Goal: Information Seeking & Learning: Understand process/instructions

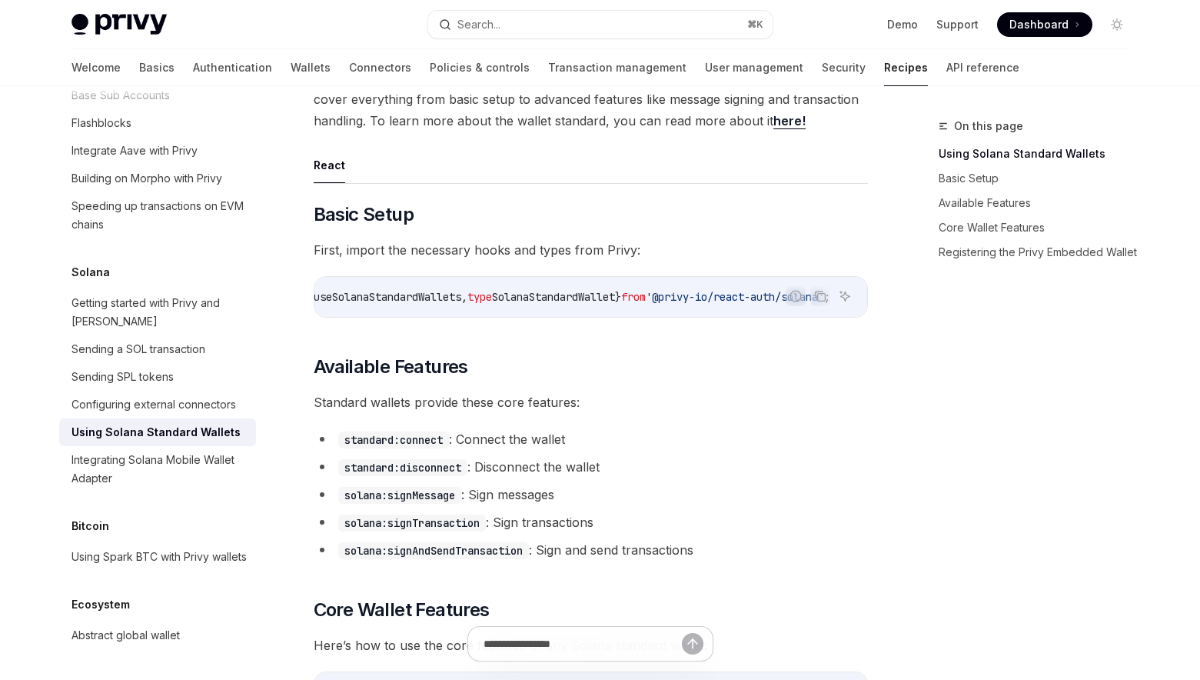
scroll to position [0, 116]
click at [823, 295] on icon "Copy the contents from the code block" at bounding box center [820, 296] width 12 height 12
drag, startPoint x: 568, startPoint y: 323, endPoint x: 476, endPoint y: 321, distance: 92.3
click at [476, 318] on div "Report incorrect code Copy Ask AI import { useSolanaStandardWallets , type Sola…" at bounding box center [591, 297] width 554 height 42
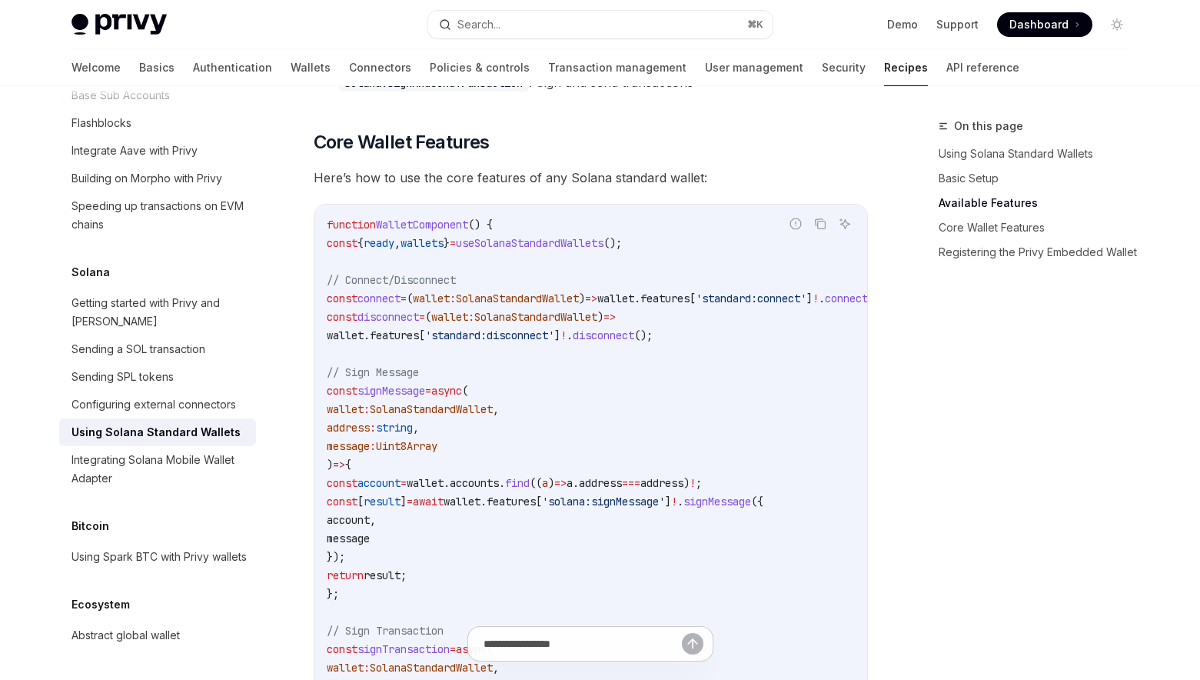
scroll to position [701, 0]
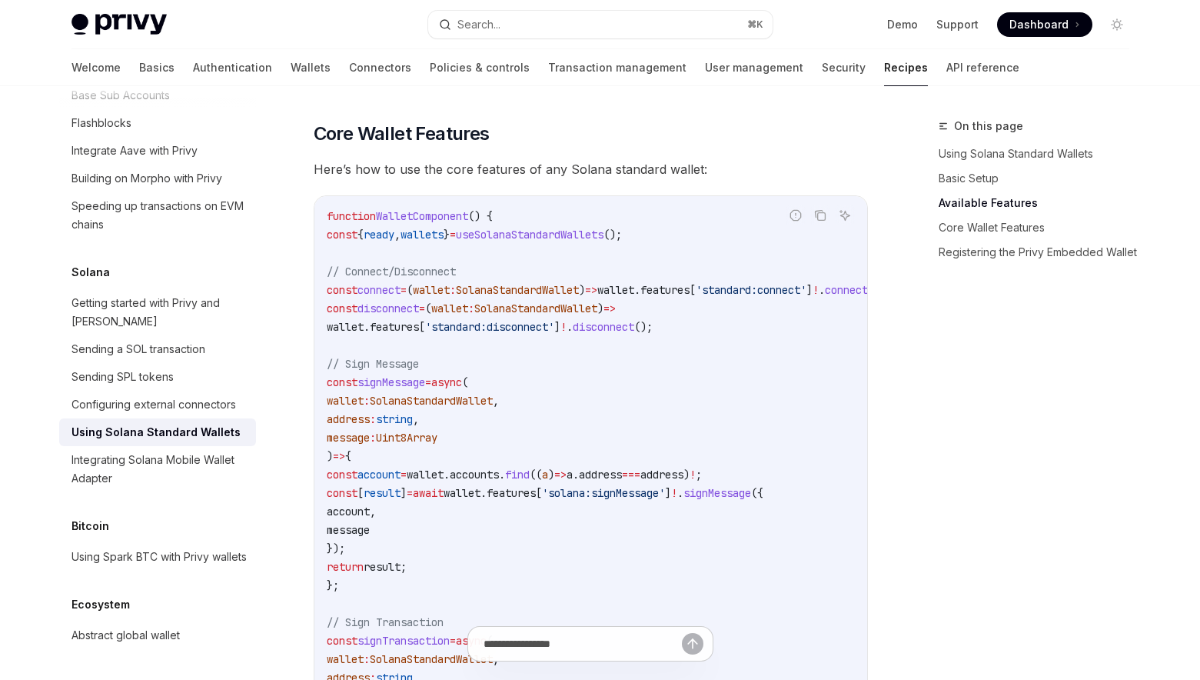
click at [708, 309] on code "function WalletComponent () { const { ready , wallets } = useSolanaStandardWall…" at bounding box center [625, 677] width 597 height 941
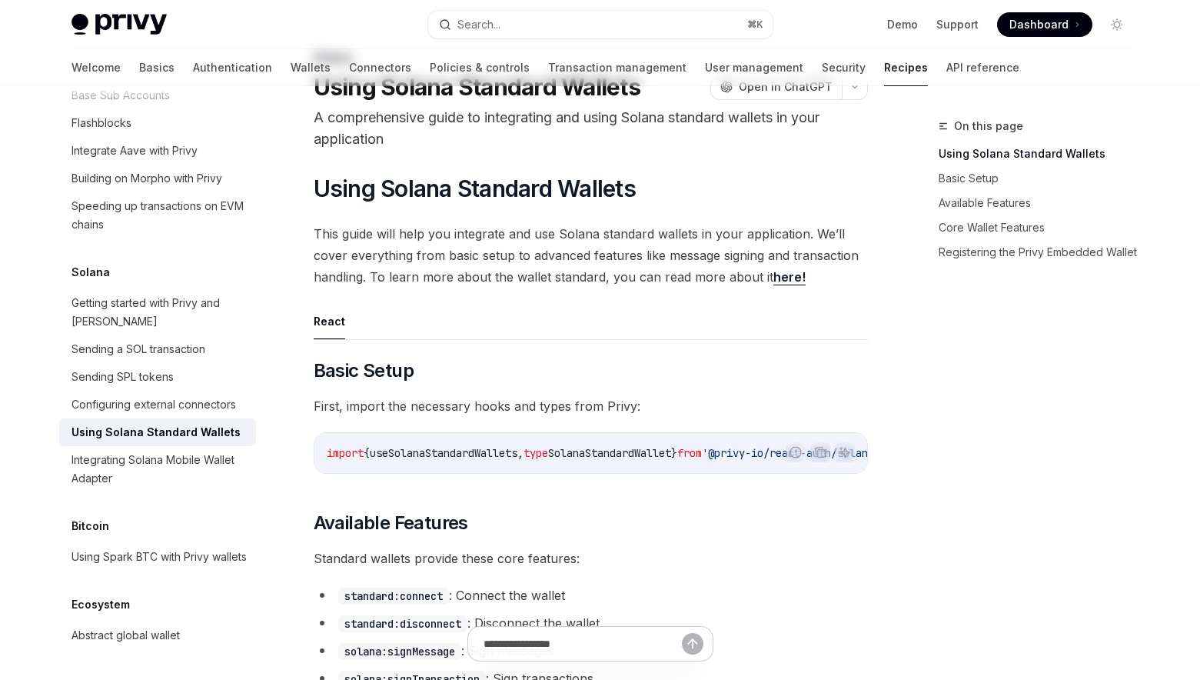
scroll to position [0, 0]
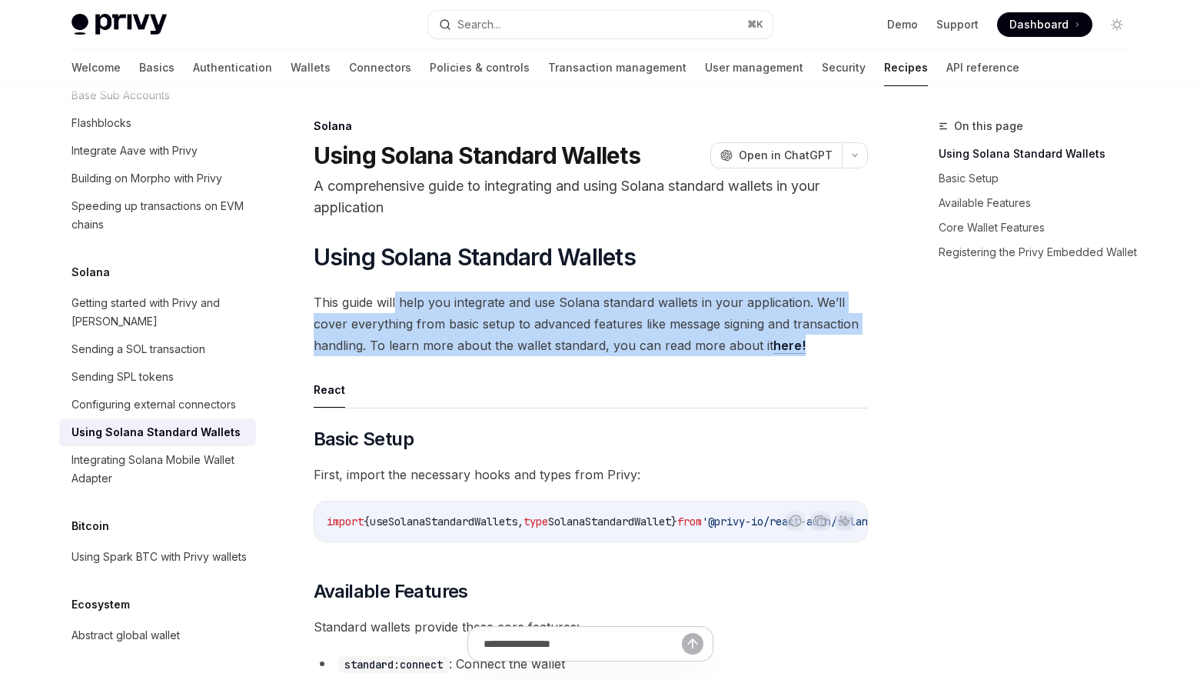
drag, startPoint x: 395, startPoint y: 301, endPoint x: 573, endPoint y: 358, distance: 186.5
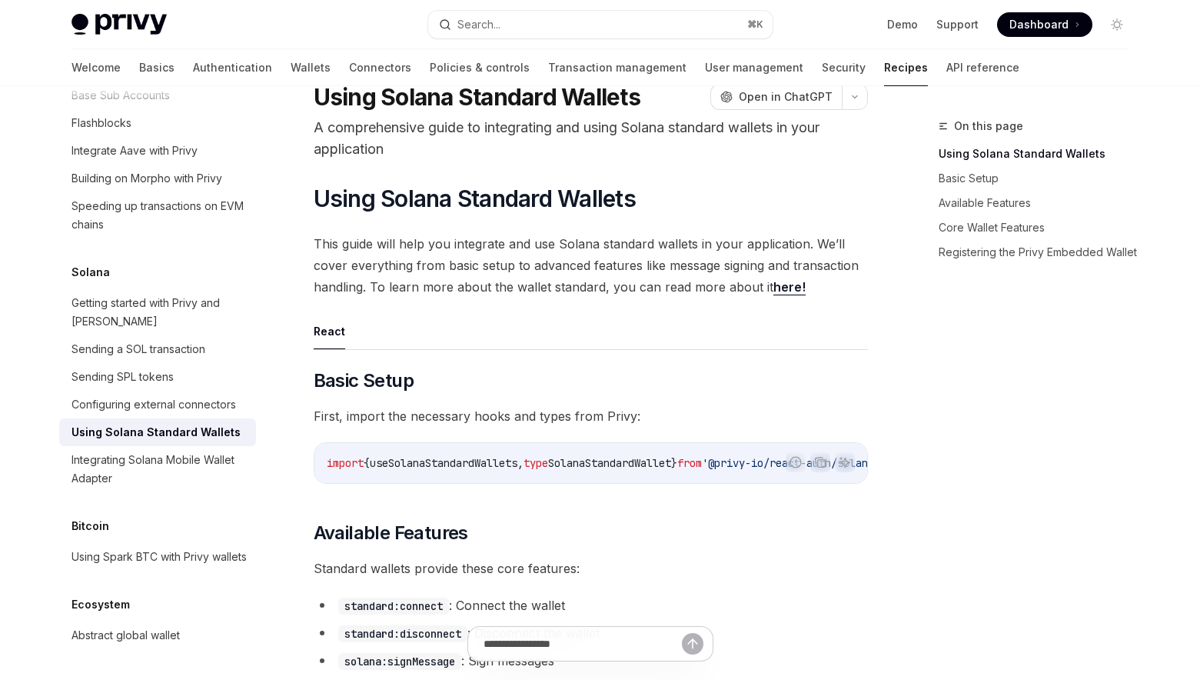
scroll to position [63, 0]
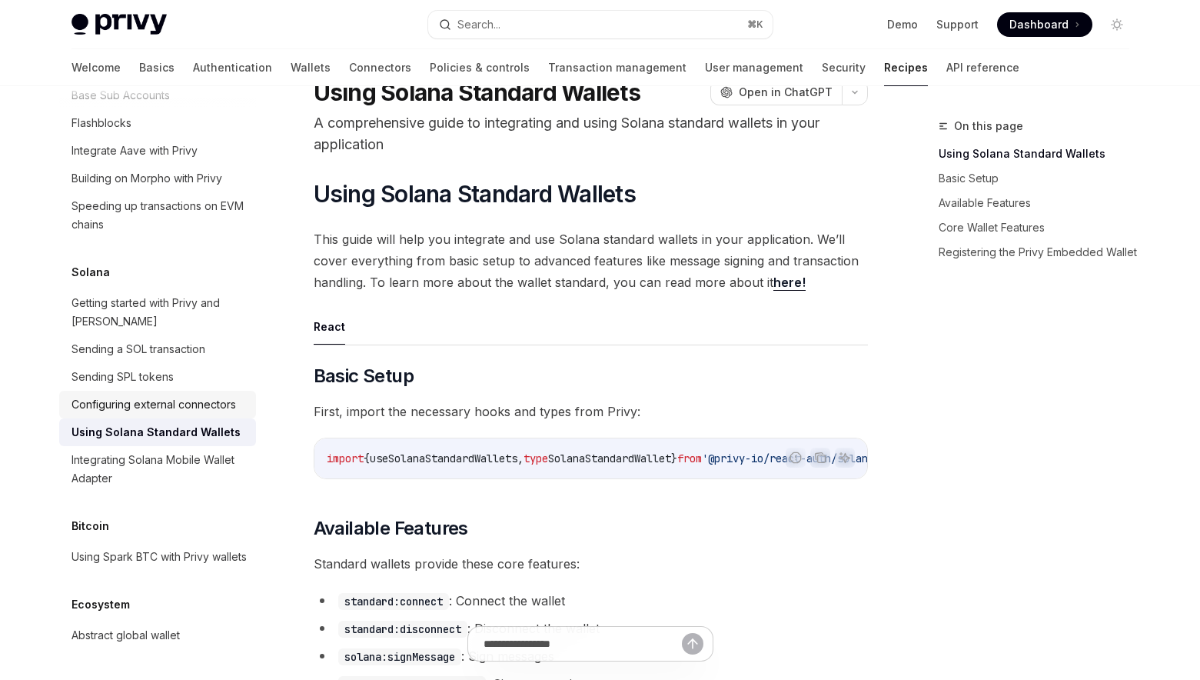
click at [162, 395] on div "Configuring external connectors" at bounding box center [154, 404] width 165 height 18
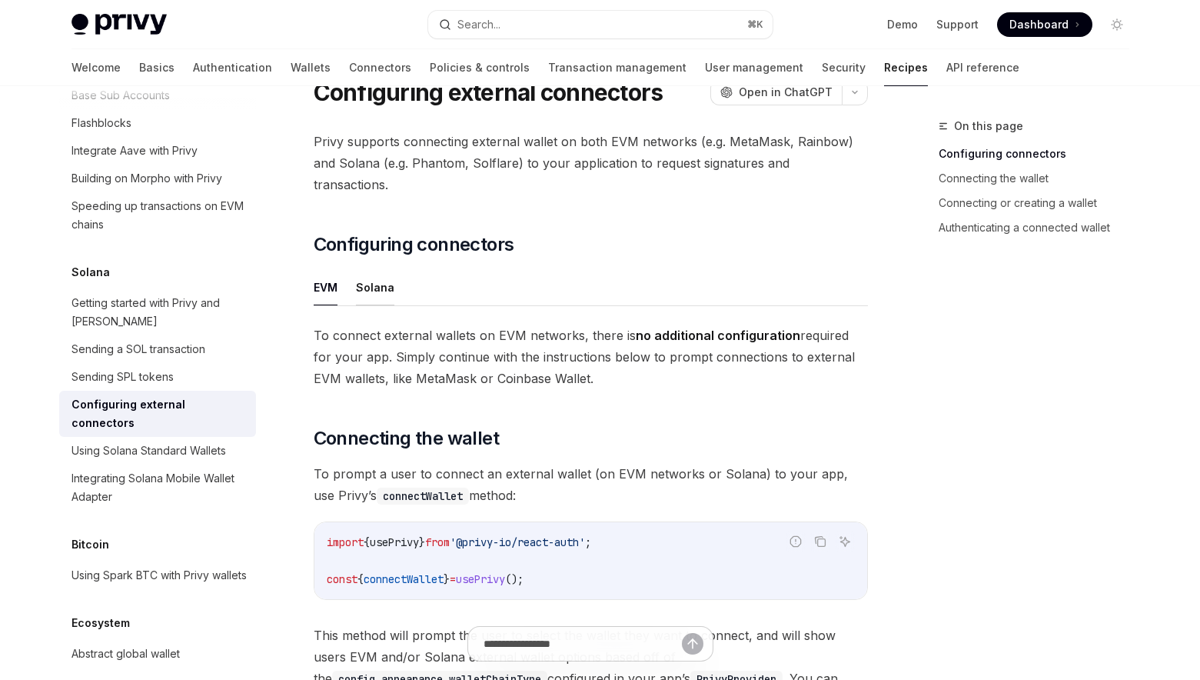
click at [367, 275] on button "Solana" at bounding box center [375, 287] width 38 height 36
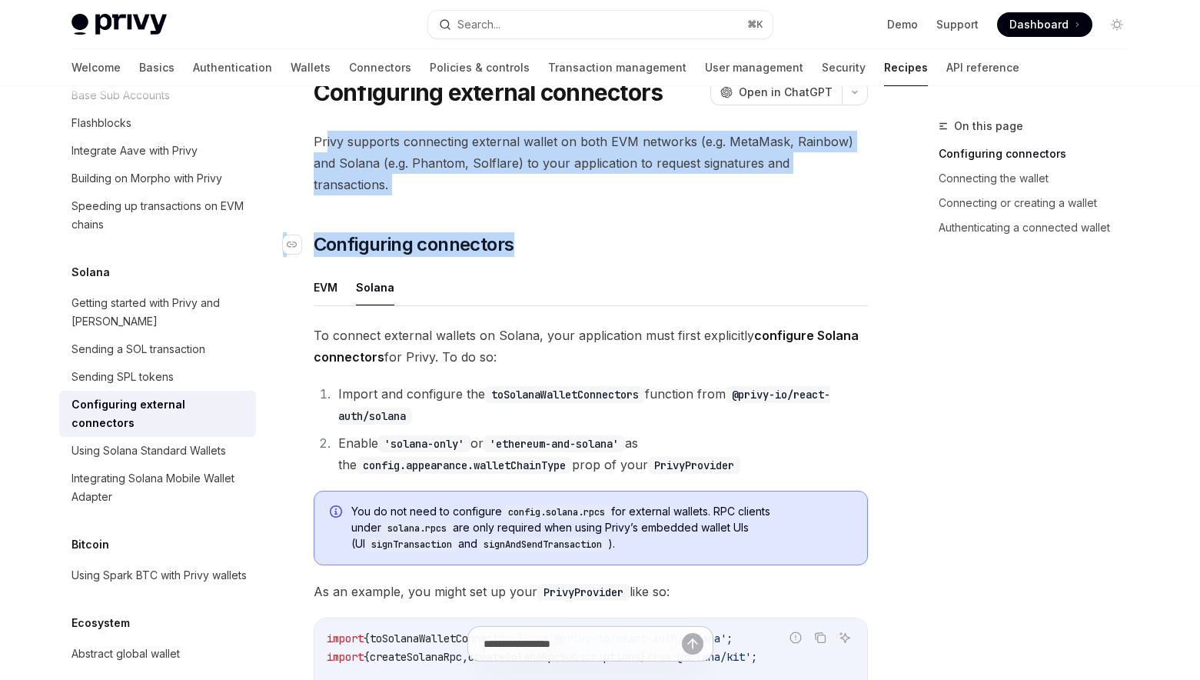
drag, startPoint x: 325, startPoint y: 131, endPoint x: 655, endPoint y: 215, distance: 340.4
click at [655, 232] on h2 "​ Configuring connectors" at bounding box center [591, 244] width 554 height 25
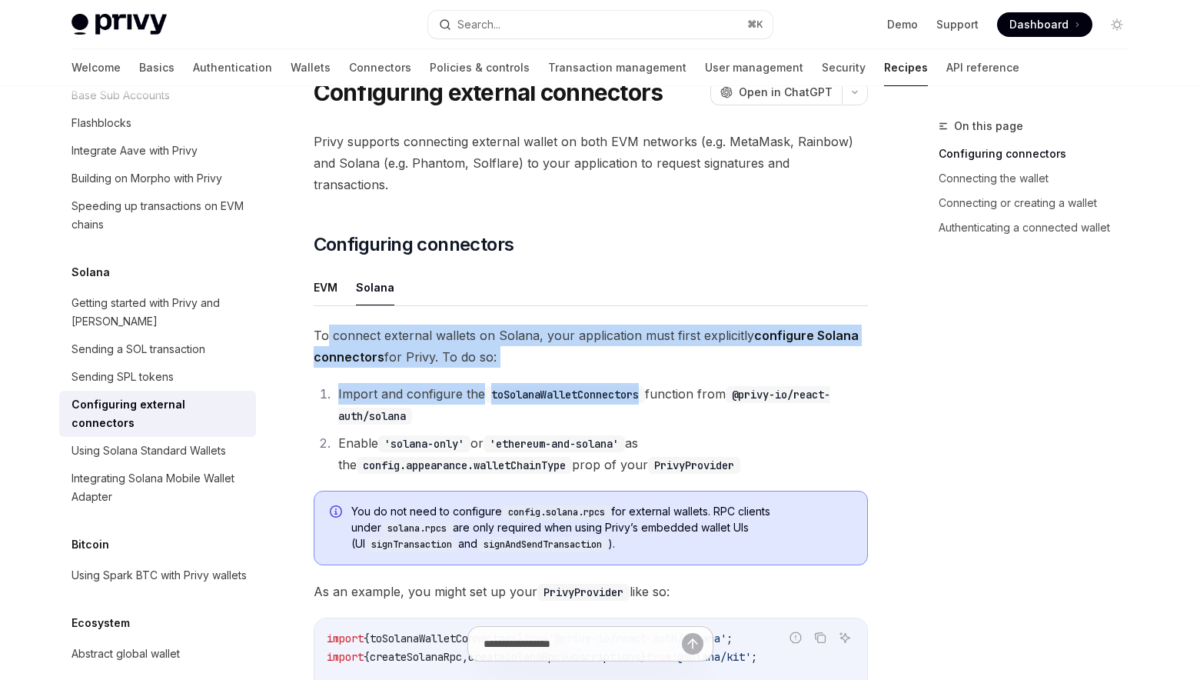
drag, startPoint x: 327, startPoint y: 315, endPoint x: 650, endPoint y: 370, distance: 327.5
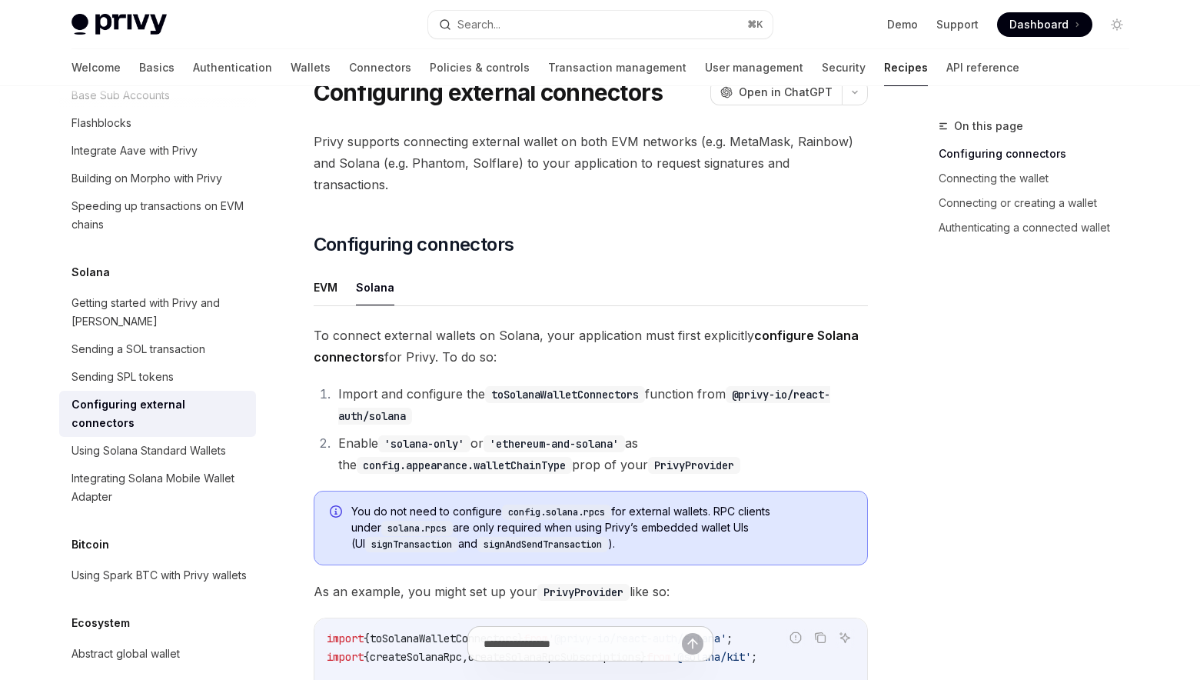
click at [645, 386] on code "toSolanaWalletConnectors" at bounding box center [565, 394] width 160 height 17
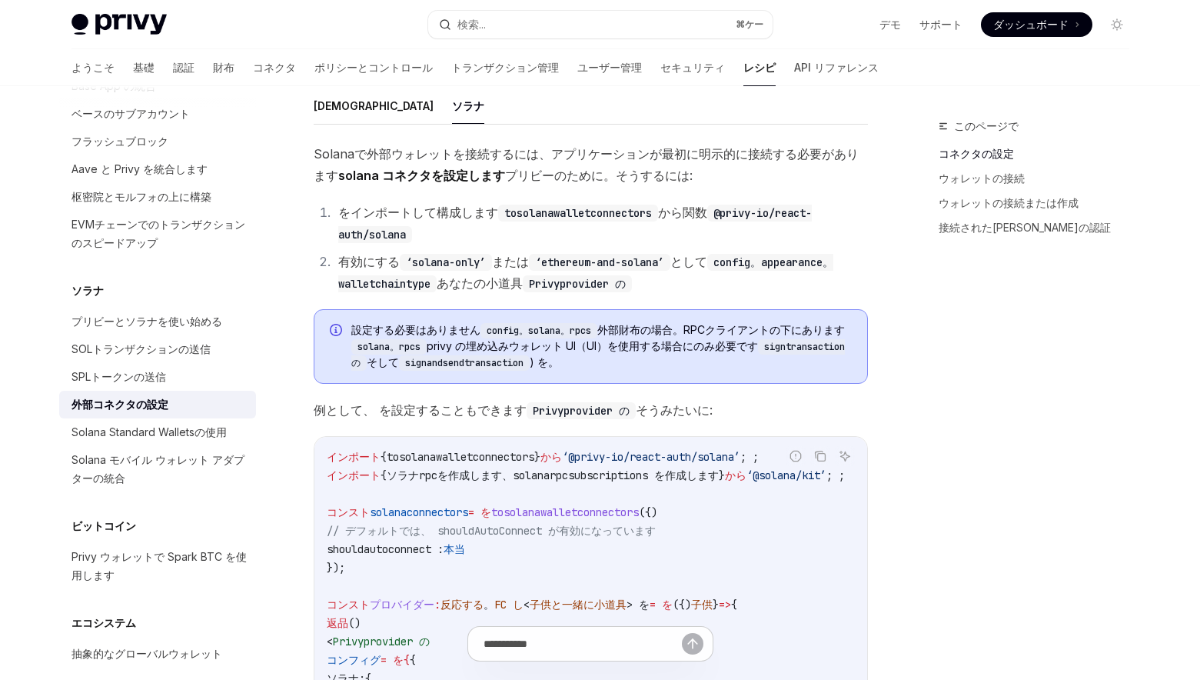
scroll to position [2281, 0]
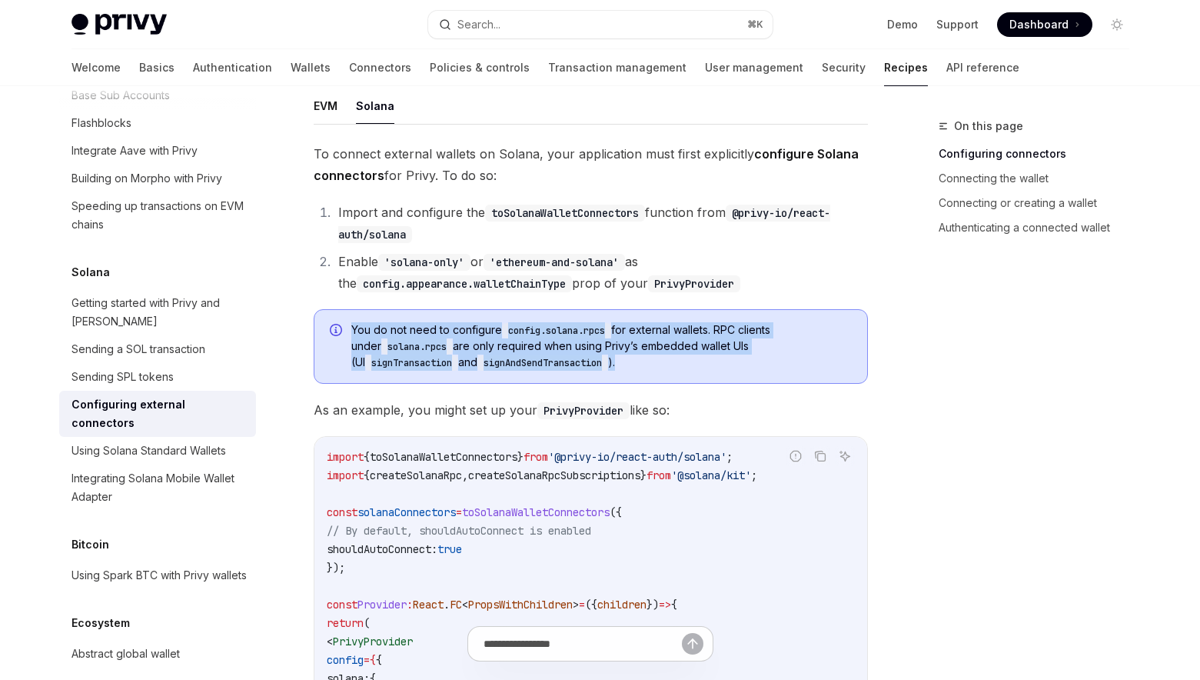
drag, startPoint x: 558, startPoint y: 349, endPoint x: 349, endPoint y: 305, distance: 213.7
click at [349, 309] on div "You do not need to configure config.solana.rpcs for external wallets. RPC clien…" at bounding box center [591, 346] width 554 height 75
copy span "You do not need to configure config.solana.rpcs for external wallets. RPC clien…"
click at [571, 344] on span "You do not need to configure config.solana.rpcs for external wallets. RPC clien…" at bounding box center [601, 346] width 501 height 48
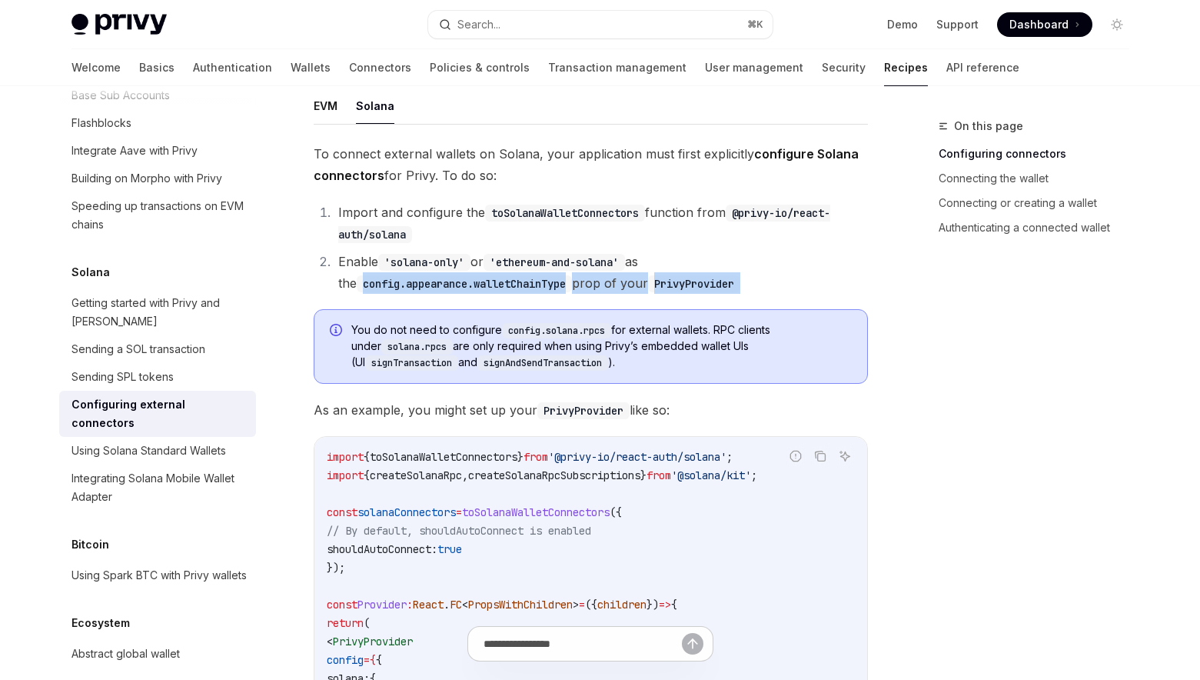
drag, startPoint x: 342, startPoint y: 268, endPoint x: 521, endPoint y: 275, distance: 179.3
click at [521, 275] on div "To connect external wallets on Solana, your application must first explicitly c…" at bounding box center [591, 678] width 554 height 1070
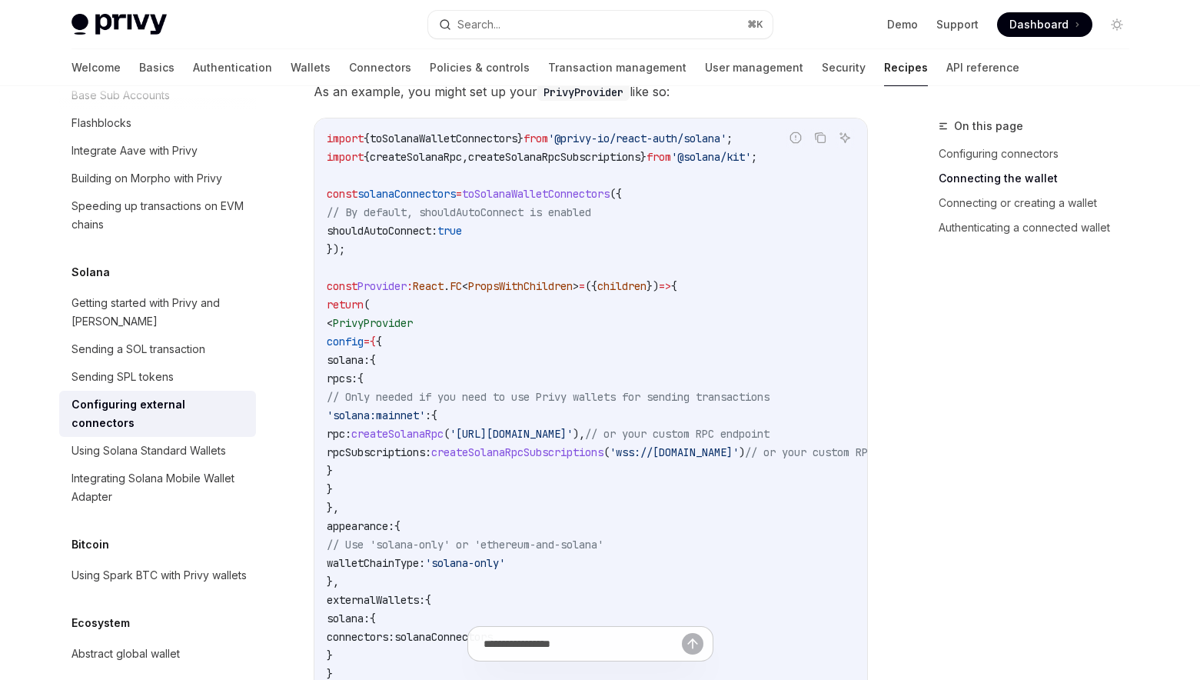
scroll to position [564, 0]
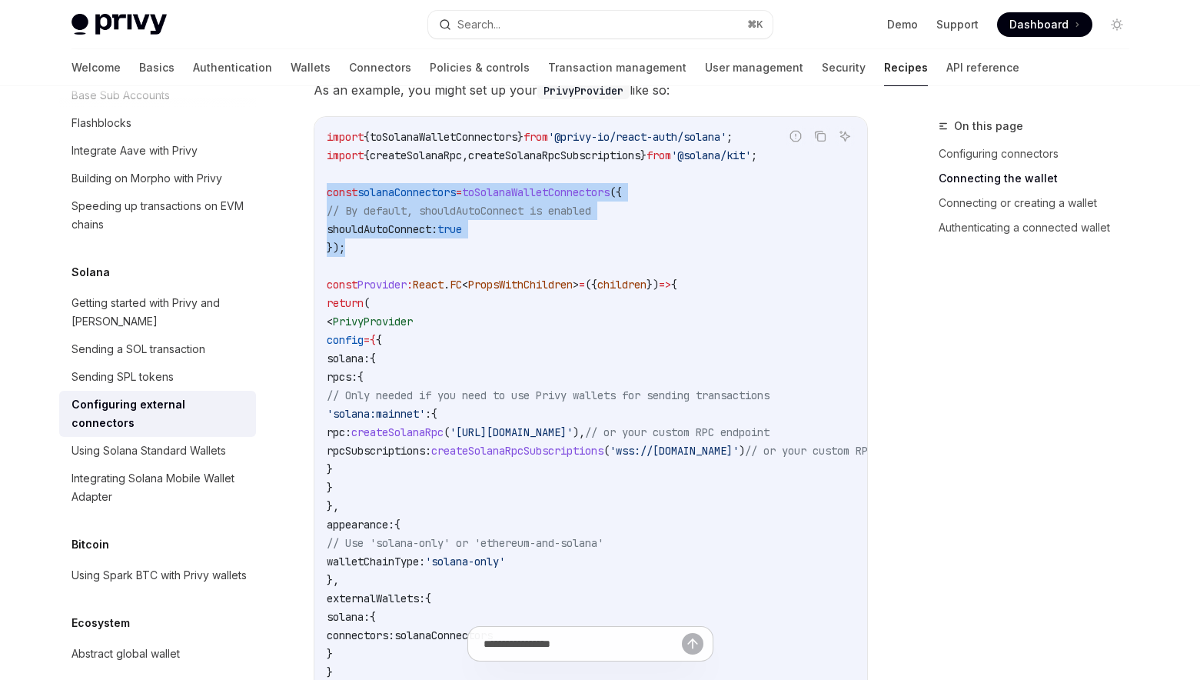
drag, startPoint x: 361, startPoint y: 216, endPoint x: 320, endPoint y: 170, distance: 62.1
click at [320, 170] on div "import { toSolanaWalletConnectors } from '@privy-io/react-auth/solana' ; import…" at bounding box center [591, 460] width 553 height 686
copy code "const solanaConnectors = toSolanaWalletConnectors ({ // By default, shouldAutoC…"
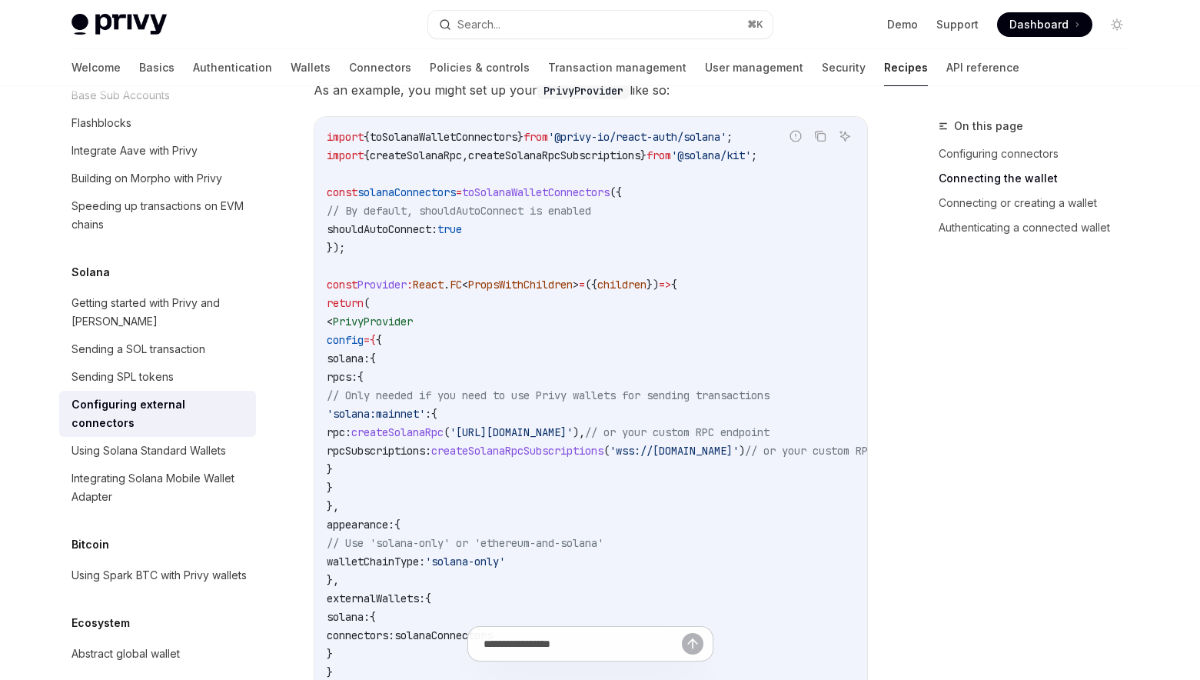
click at [484, 301] on code "import { toSolanaWalletConnectors } from '@privy-io/react-auth/solana' ; import…" at bounding box center [647, 460] width 640 height 664
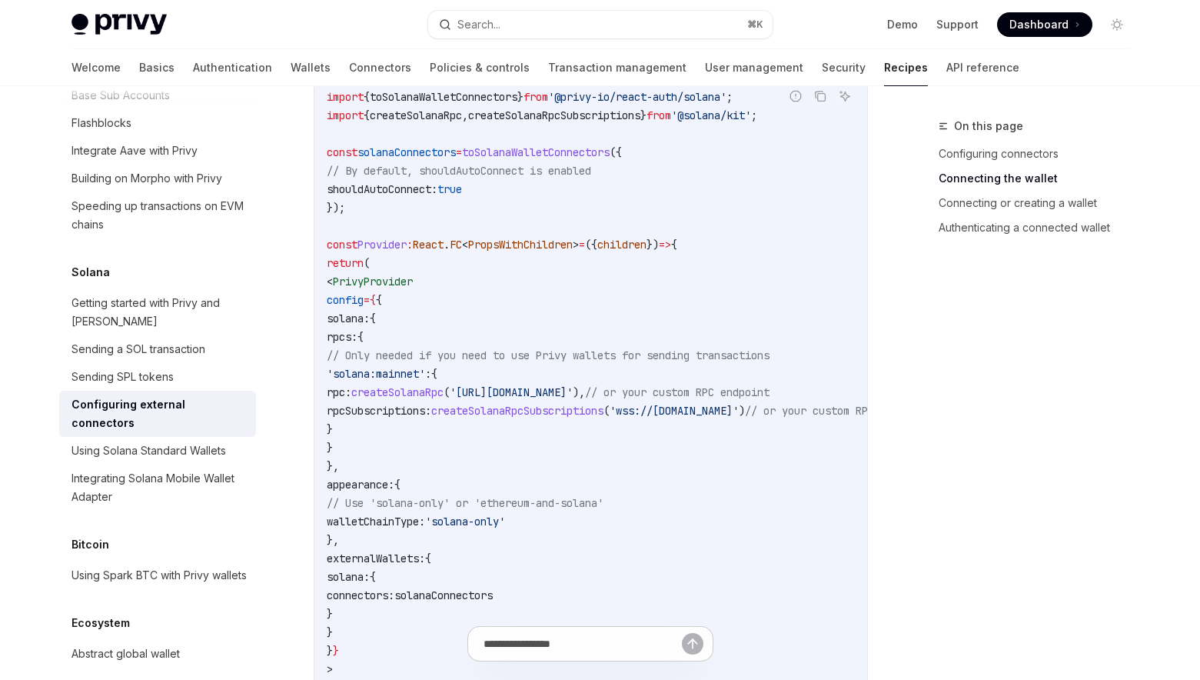
scroll to position [627, 0]
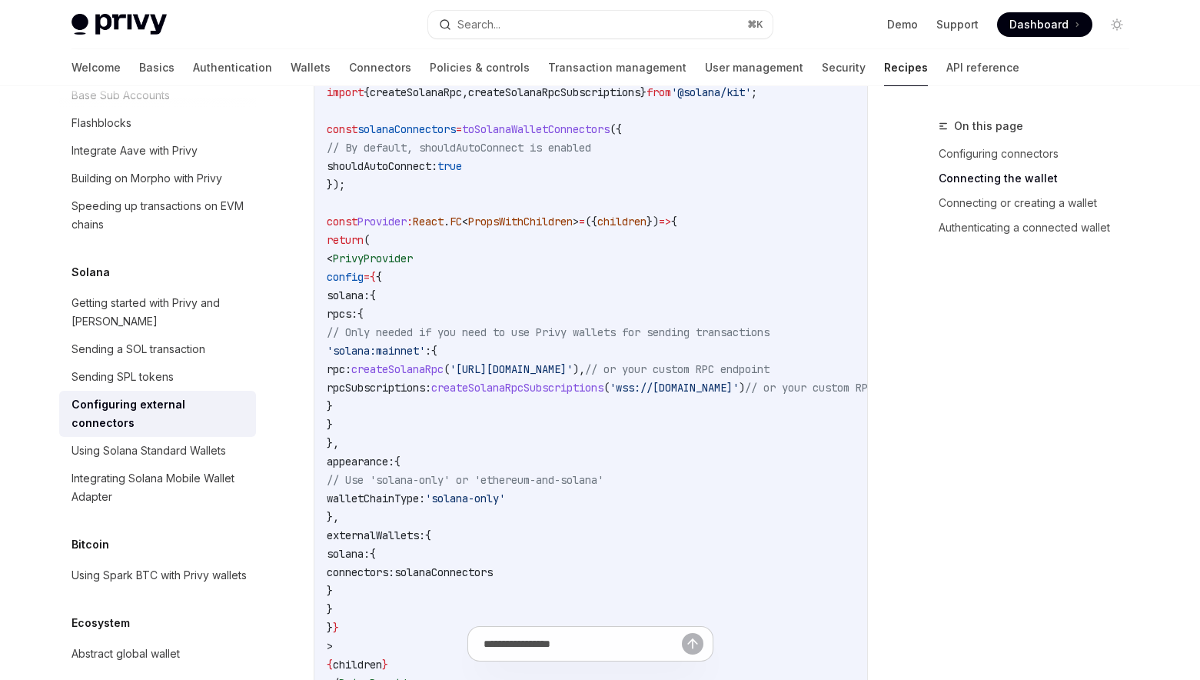
click at [493, 565] on span "solanaConnectors" at bounding box center [443, 572] width 98 height 14
copy span "solanaConnectors"
click at [500, 491] on span "'solana-only'" at bounding box center [465, 498] width 80 height 14
click at [394, 454] on span "appearance:" at bounding box center [361, 461] width 68 height 14
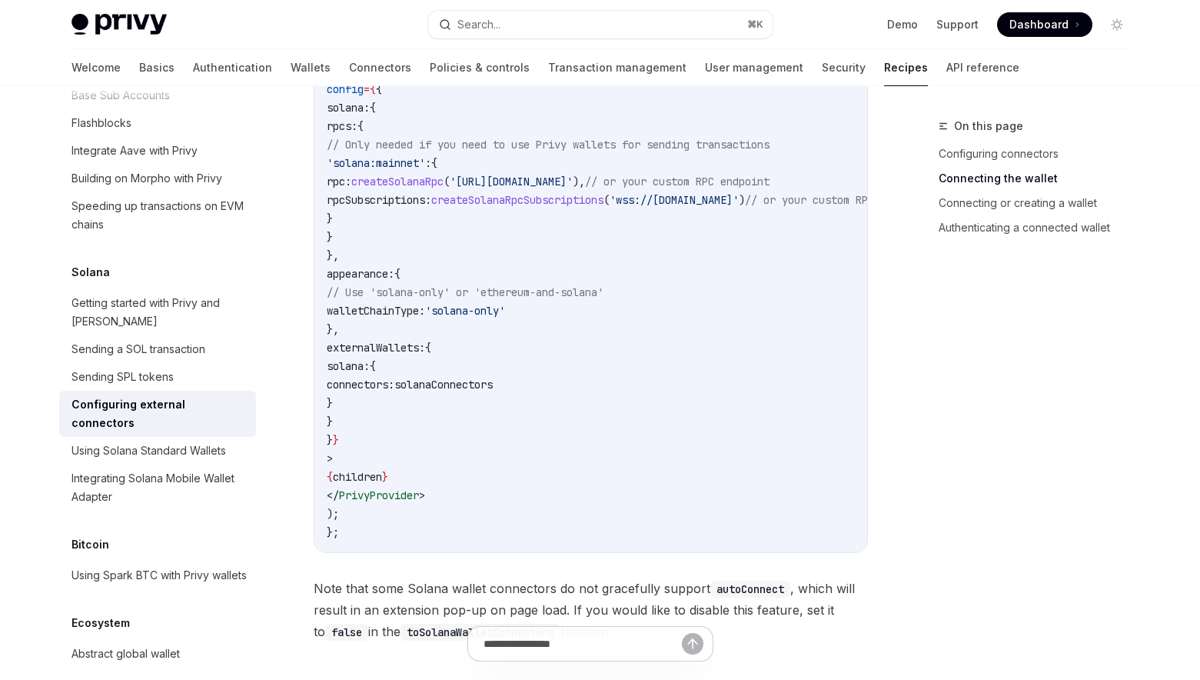
scroll to position [832, 0]
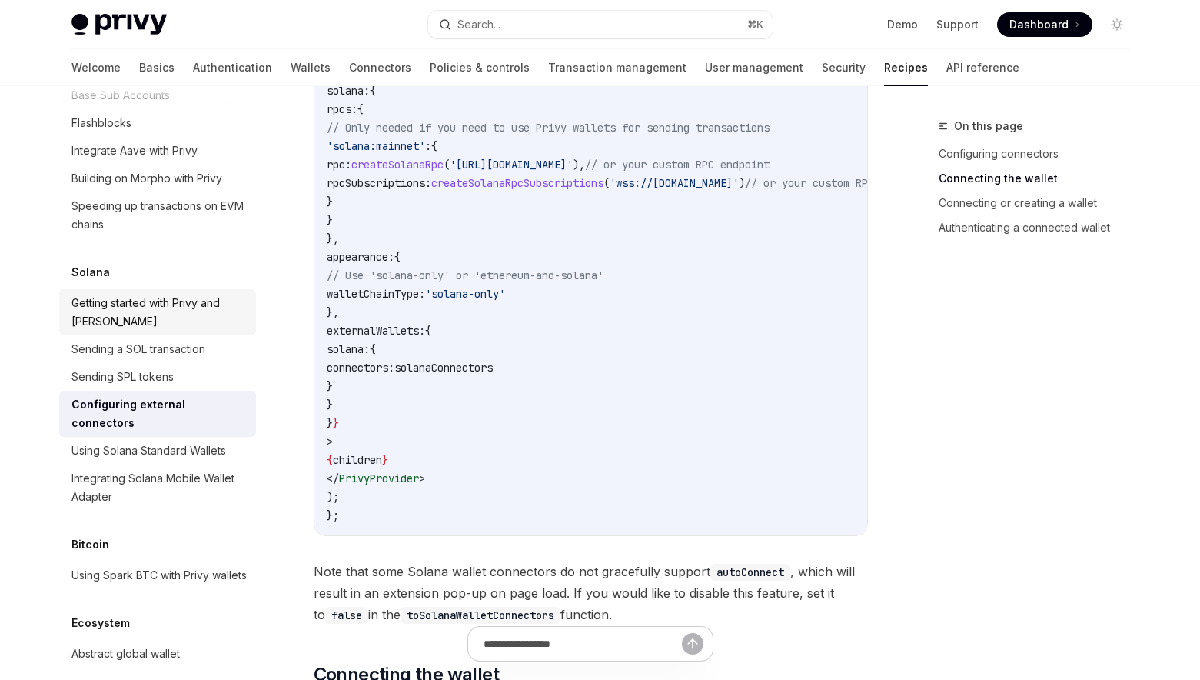
click at [127, 294] on div "Getting started with Privy and [PERSON_NAME]" at bounding box center [159, 312] width 175 height 37
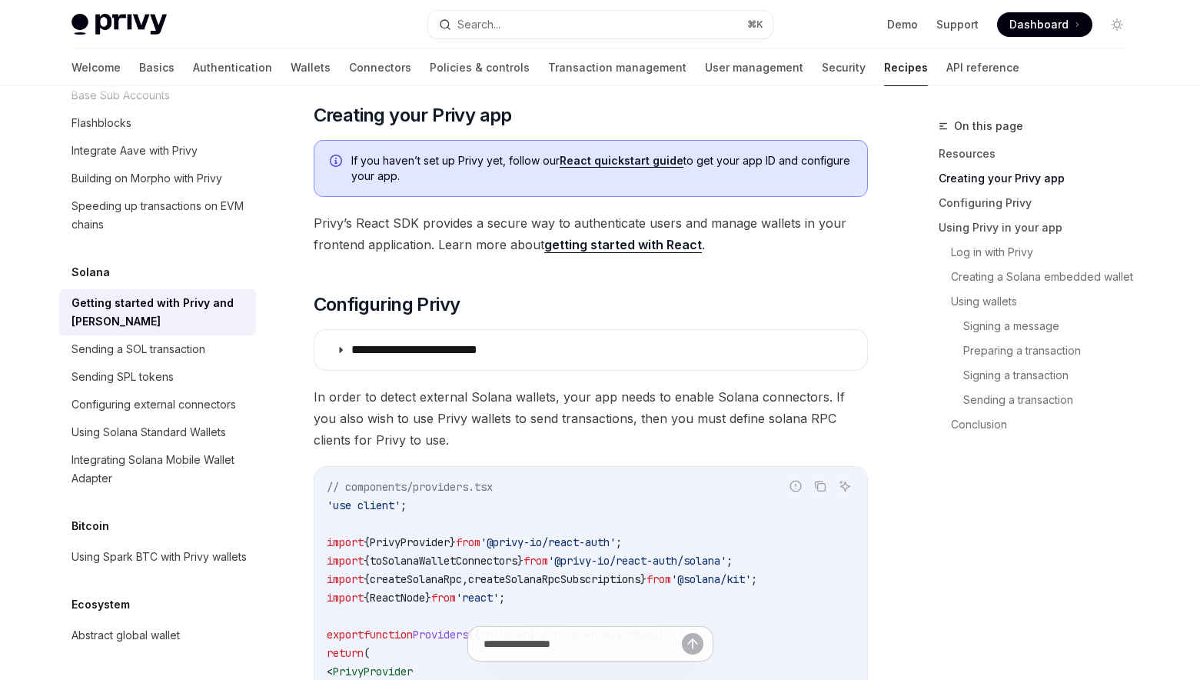
scroll to position [437, 0]
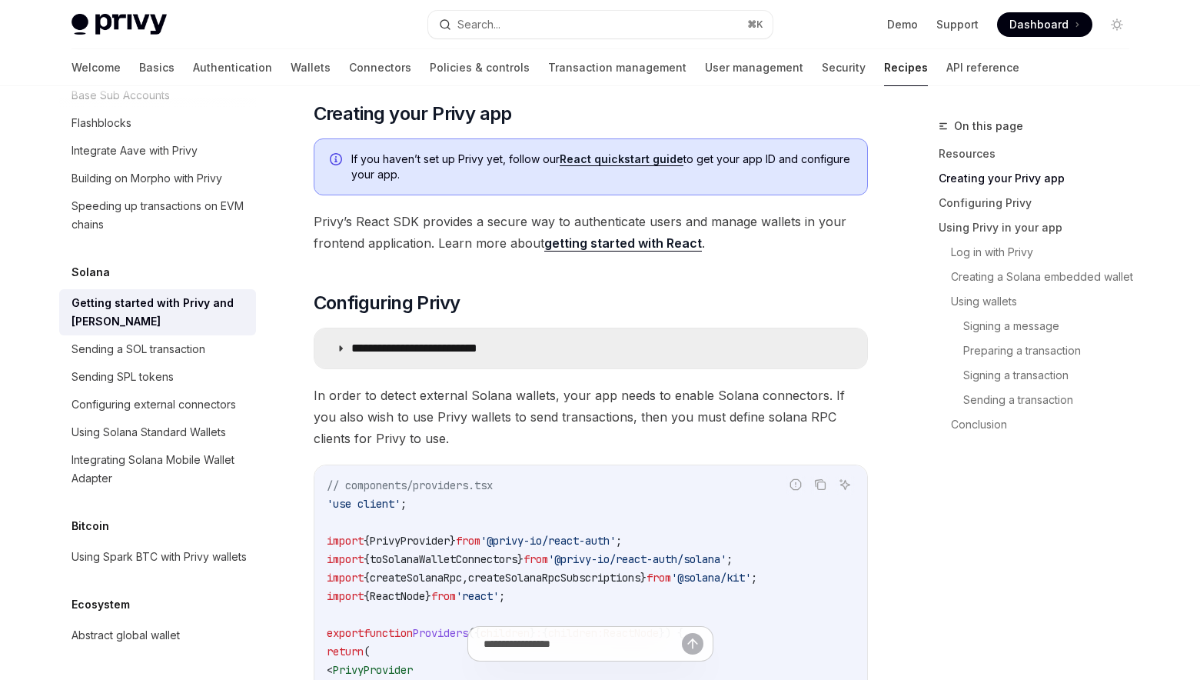
click at [410, 353] on p "**********" at bounding box center [438, 348] width 174 height 15
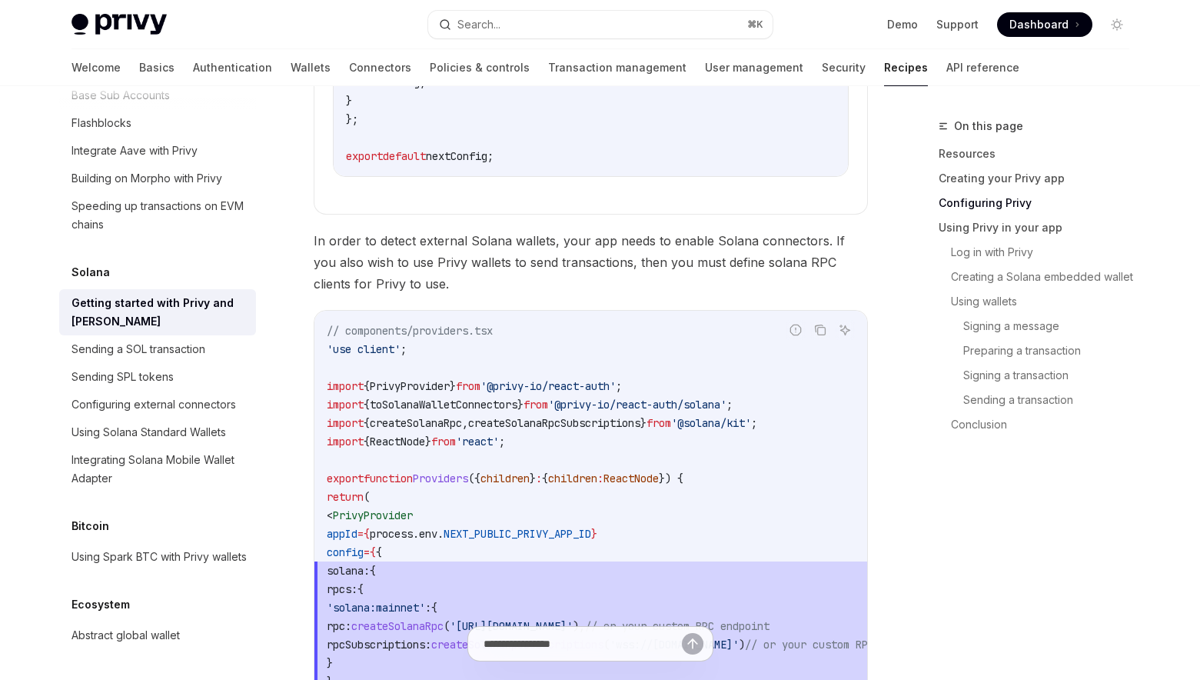
scroll to position [1198, 0]
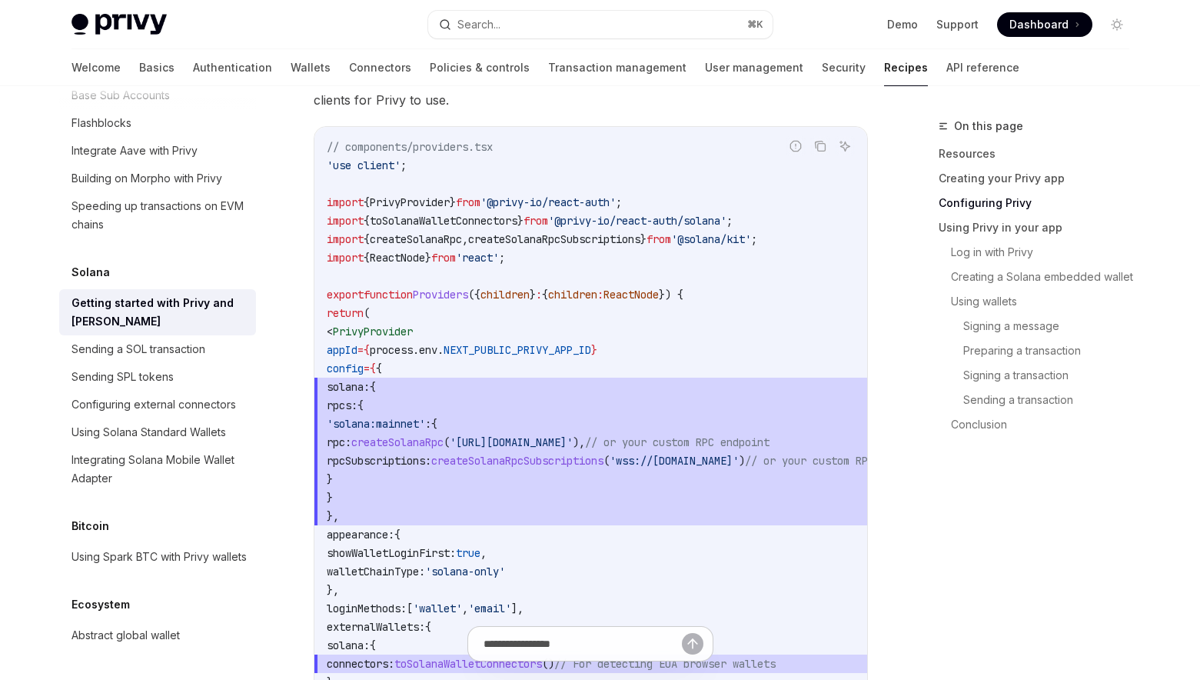
click at [536, 328] on code "// components/providers.tsx 'use client' ; import { PrivyProvider } from '@priv…" at bounding box center [647, 507] width 640 height 738
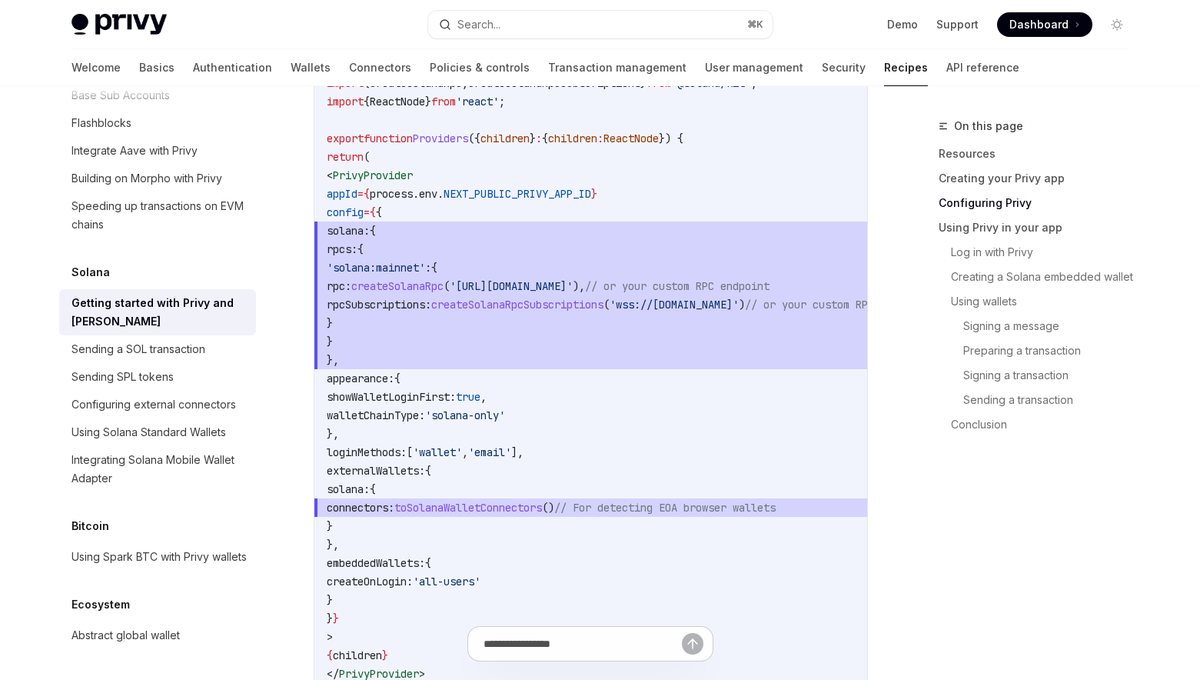
scroll to position [1379, 0]
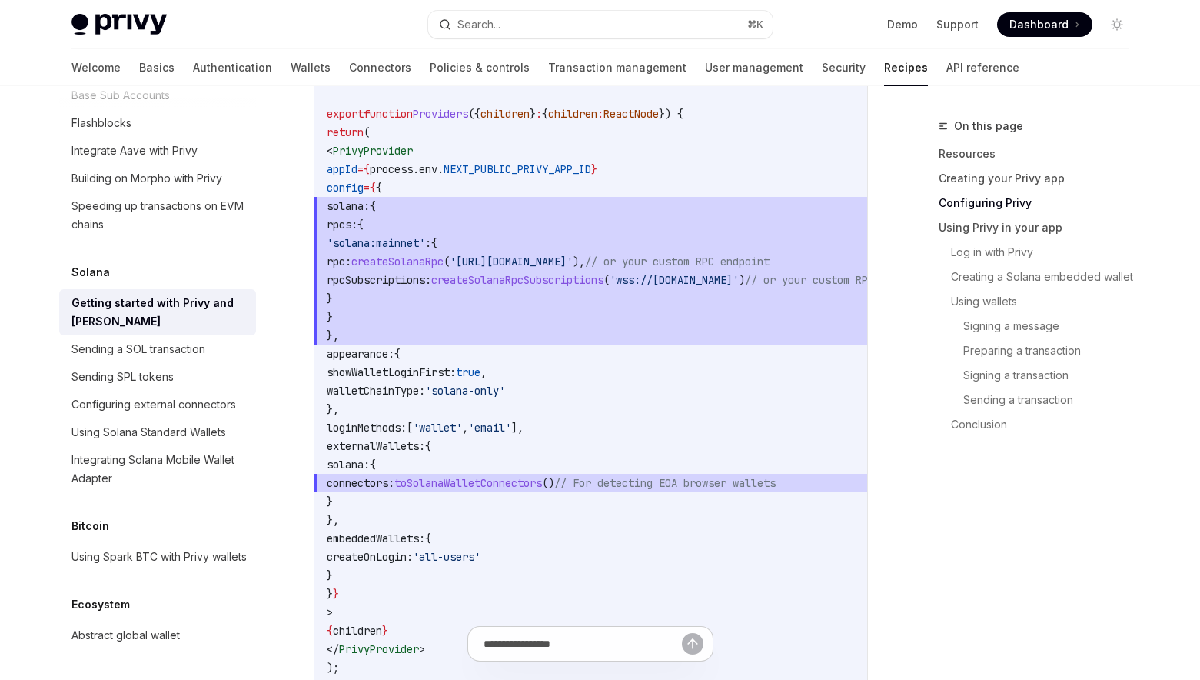
drag, startPoint x: 406, startPoint y: 580, endPoint x: 461, endPoint y: 192, distance: 391.4
click at [461, 192] on code "// components/providers.tsx 'use client' ; import { PrivyProvider } from '@priv…" at bounding box center [647, 326] width 640 height 738
copy code "solana: { rpcs: { 'solana:mainnet' : { rpc: createSolanaRpc ( '[URL][DOMAIN_NAM…"
click at [547, 366] on code "// components/providers.tsx 'use client' ; import { PrivyProvider } from '@priv…" at bounding box center [647, 326] width 640 height 738
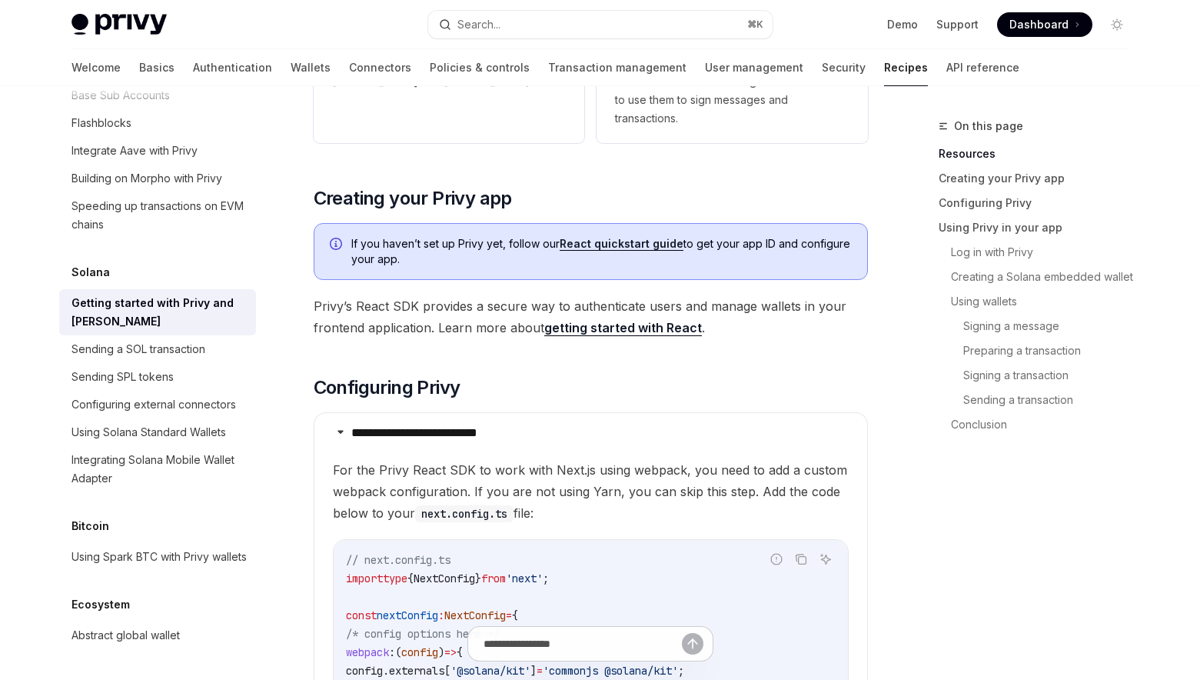
scroll to position [351, 0]
click at [644, 237] on span "If you haven’t set up Privy yet, follow our React quickstart guide to get your …" at bounding box center [601, 252] width 501 height 31
click at [633, 245] on link "React quickstart guide" at bounding box center [622, 245] width 124 height 14
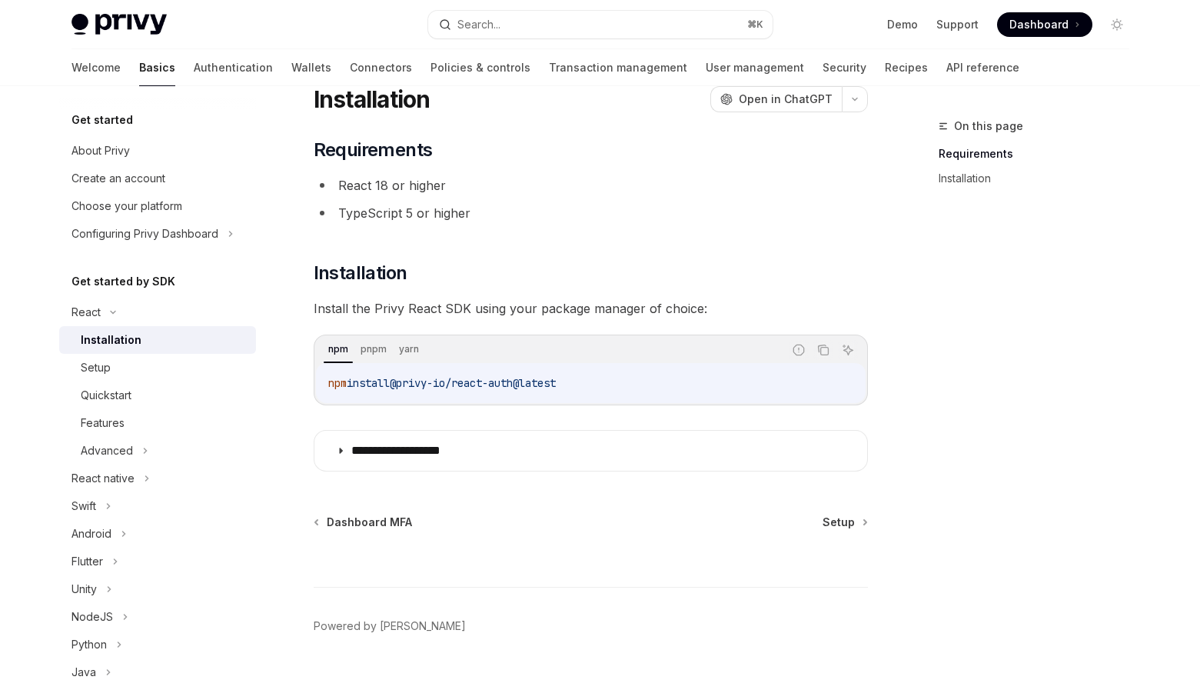
scroll to position [96, 0]
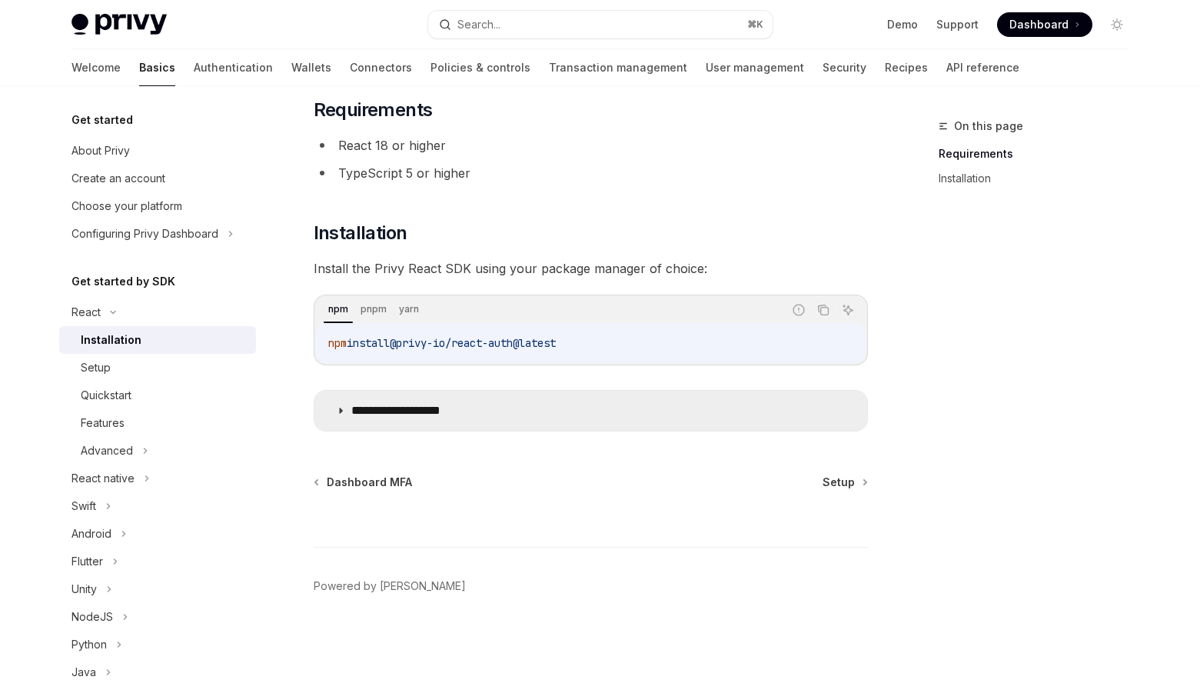
click at [468, 424] on summary "**********" at bounding box center [591, 411] width 553 height 40
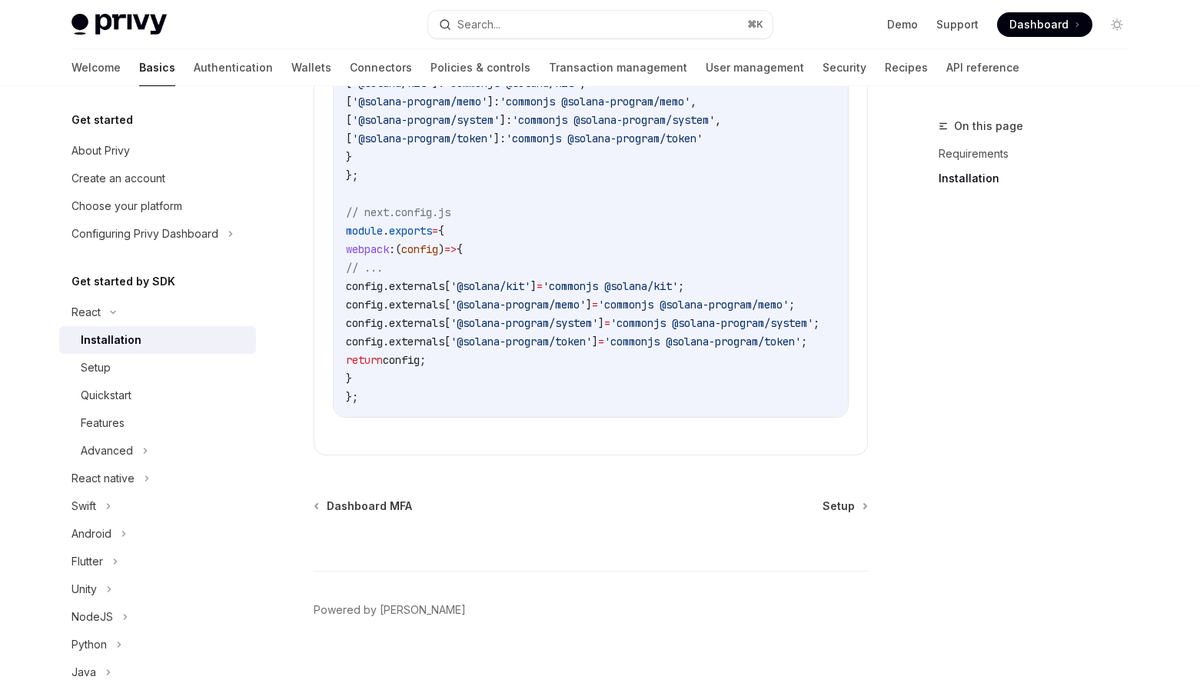
scroll to position [811, 0]
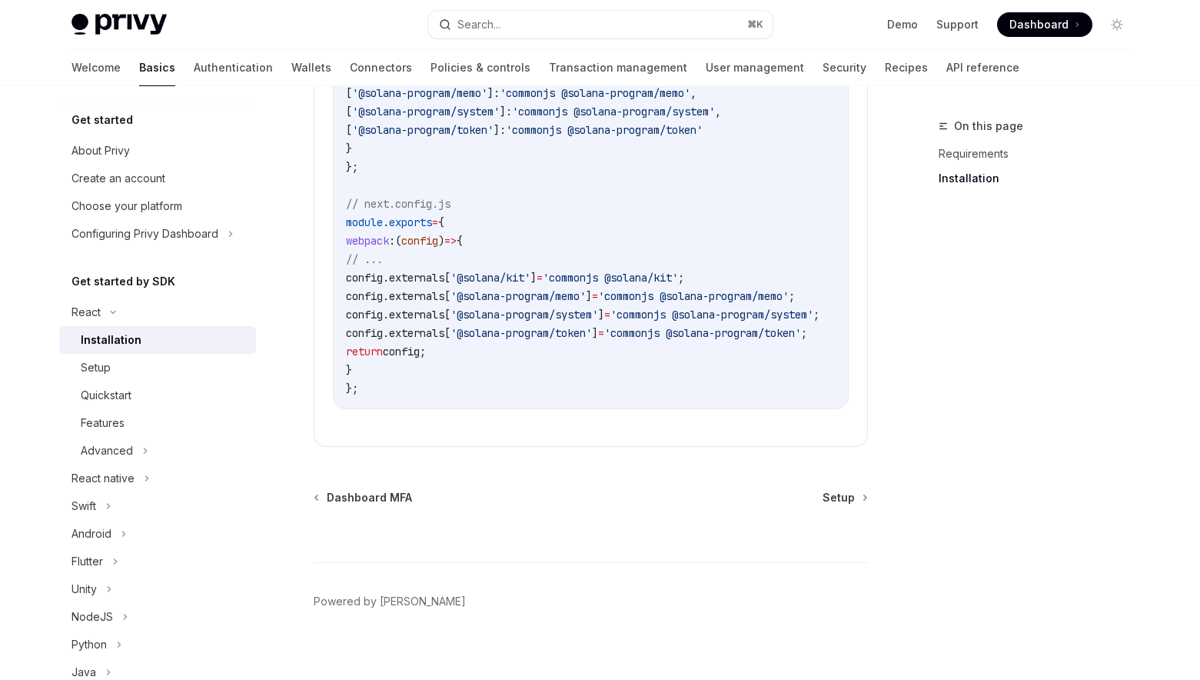
click at [845, 505] on div at bounding box center [591, 533] width 554 height 57
click at [835, 490] on span "Setup" at bounding box center [839, 497] width 32 height 15
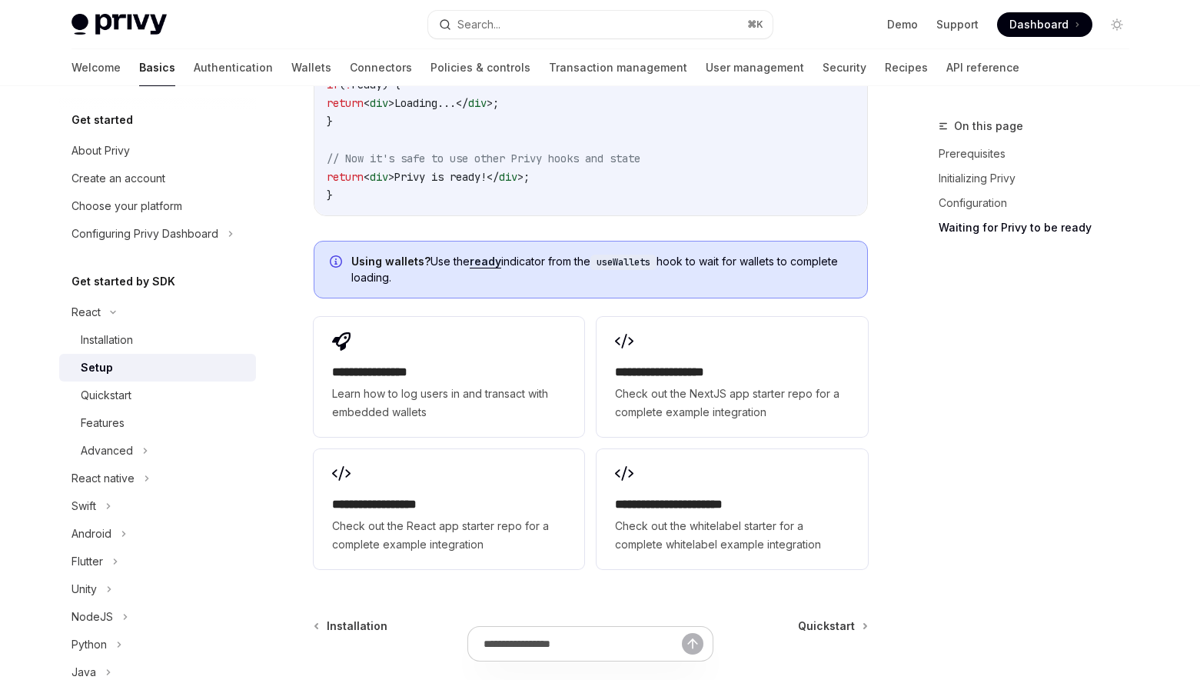
scroll to position [1986, 0]
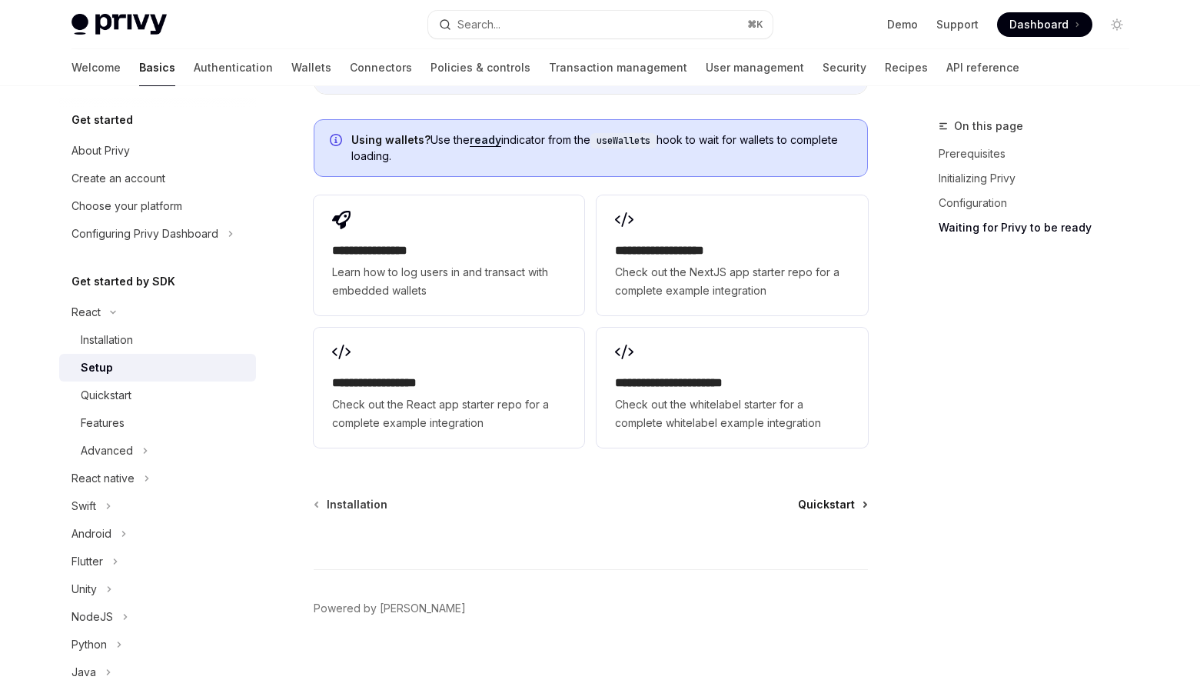
click at [820, 497] on span "Quickstart" at bounding box center [826, 504] width 57 height 15
type textarea "*"
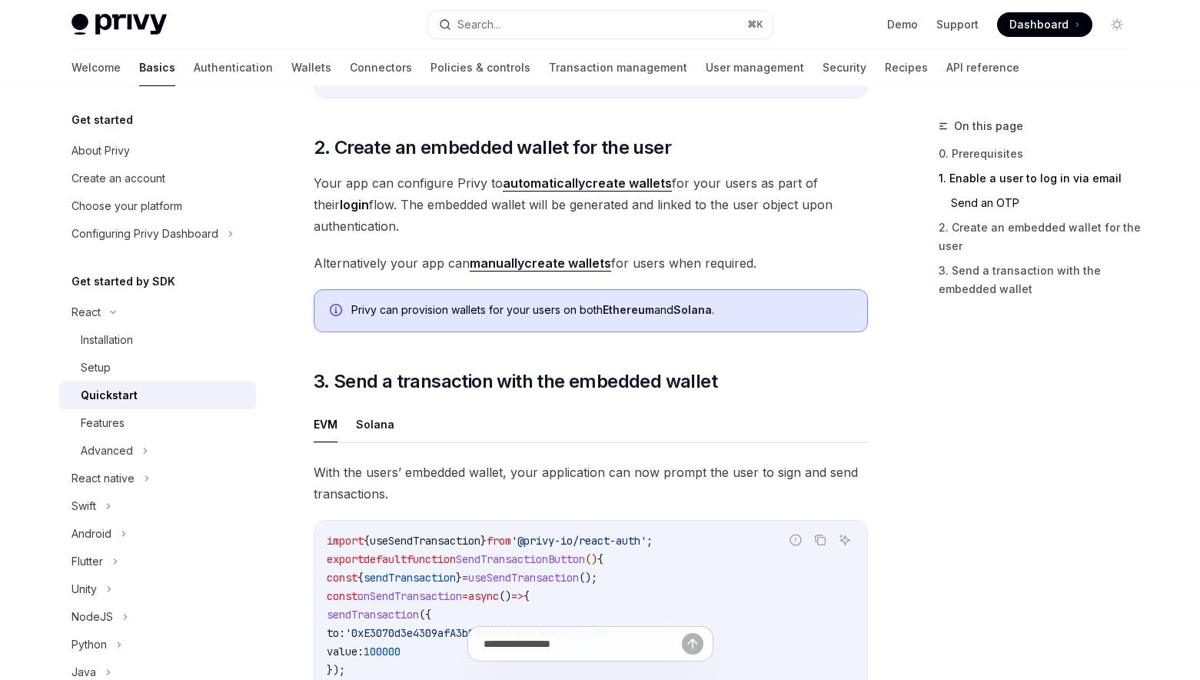
scroll to position [935, 0]
